Goal: Transaction & Acquisition: Purchase product/service

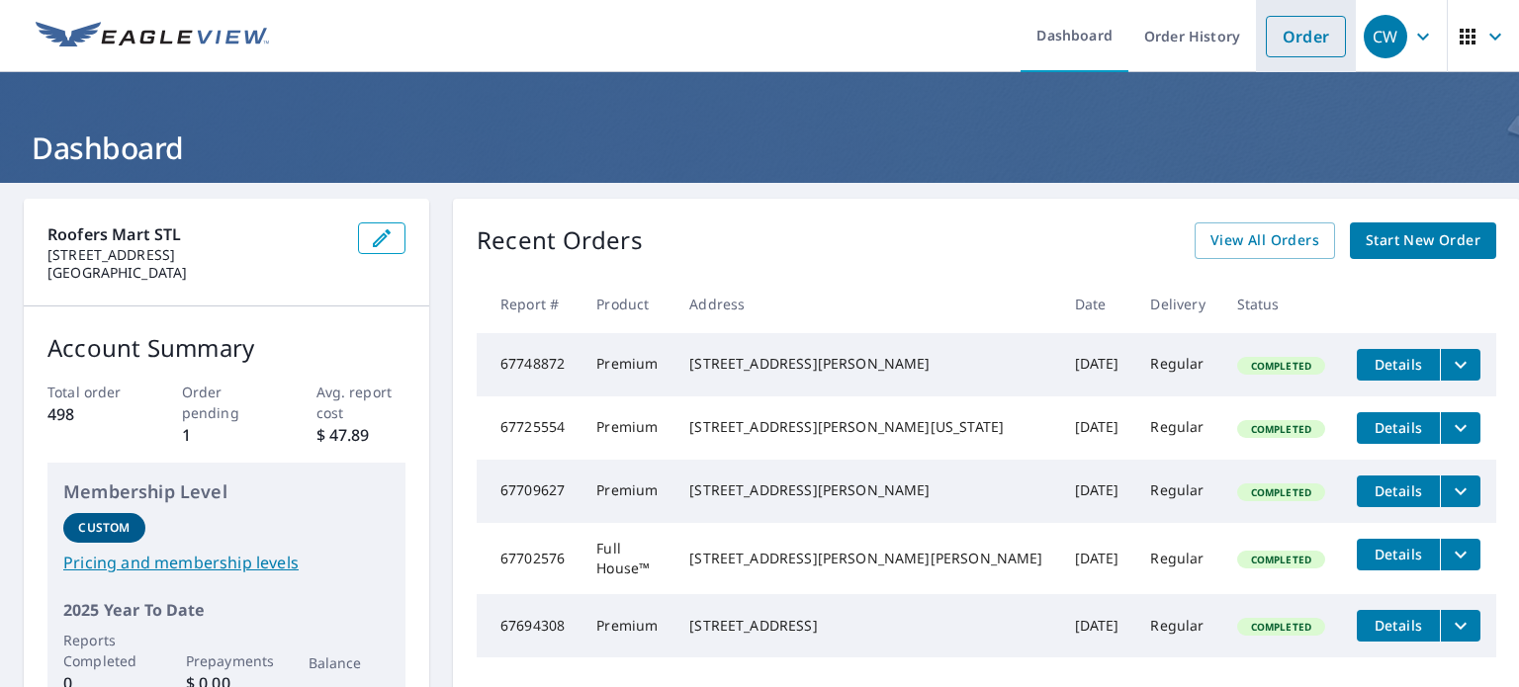
click at [1293, 46] on link "Order" at bounding box center [1306, 37] width 80 height 42
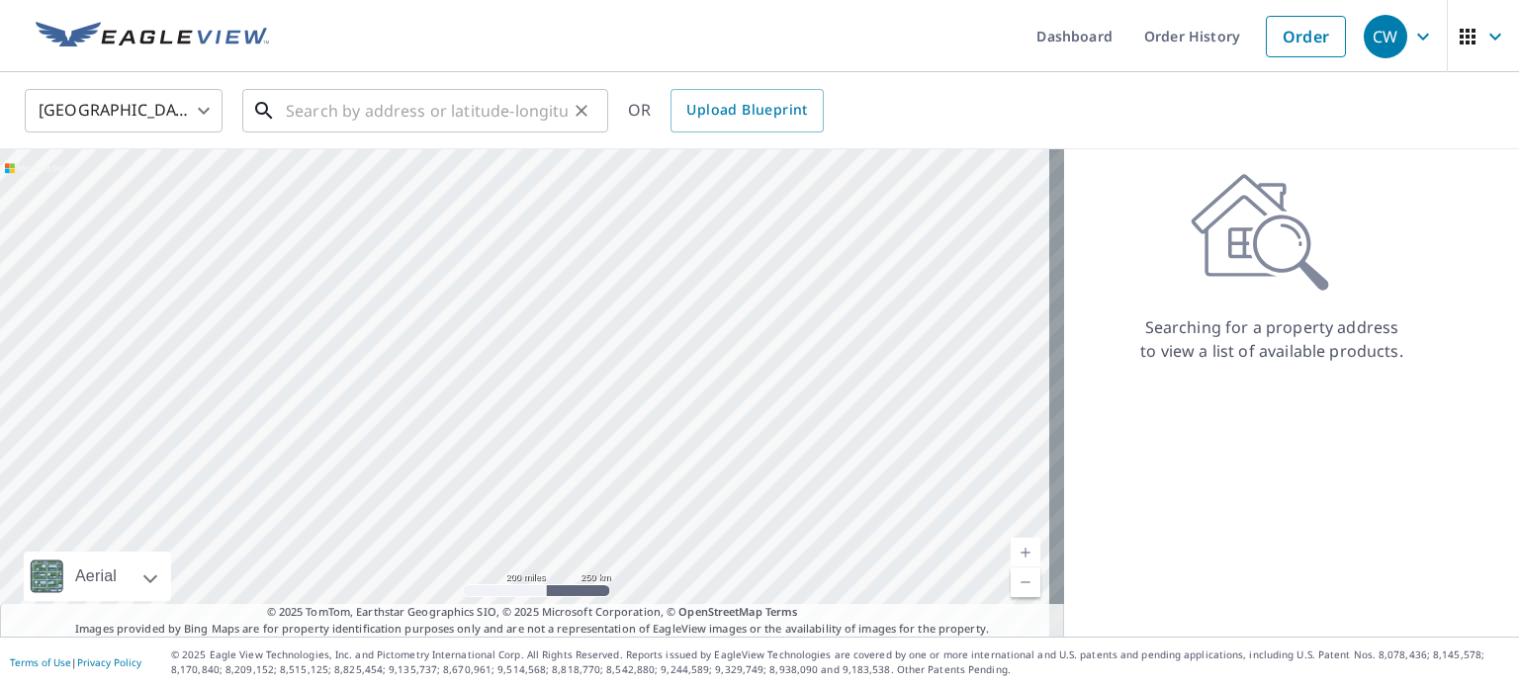
click at [330, 107] on input "text" at bounding box center [427, 110] width 282 height 55
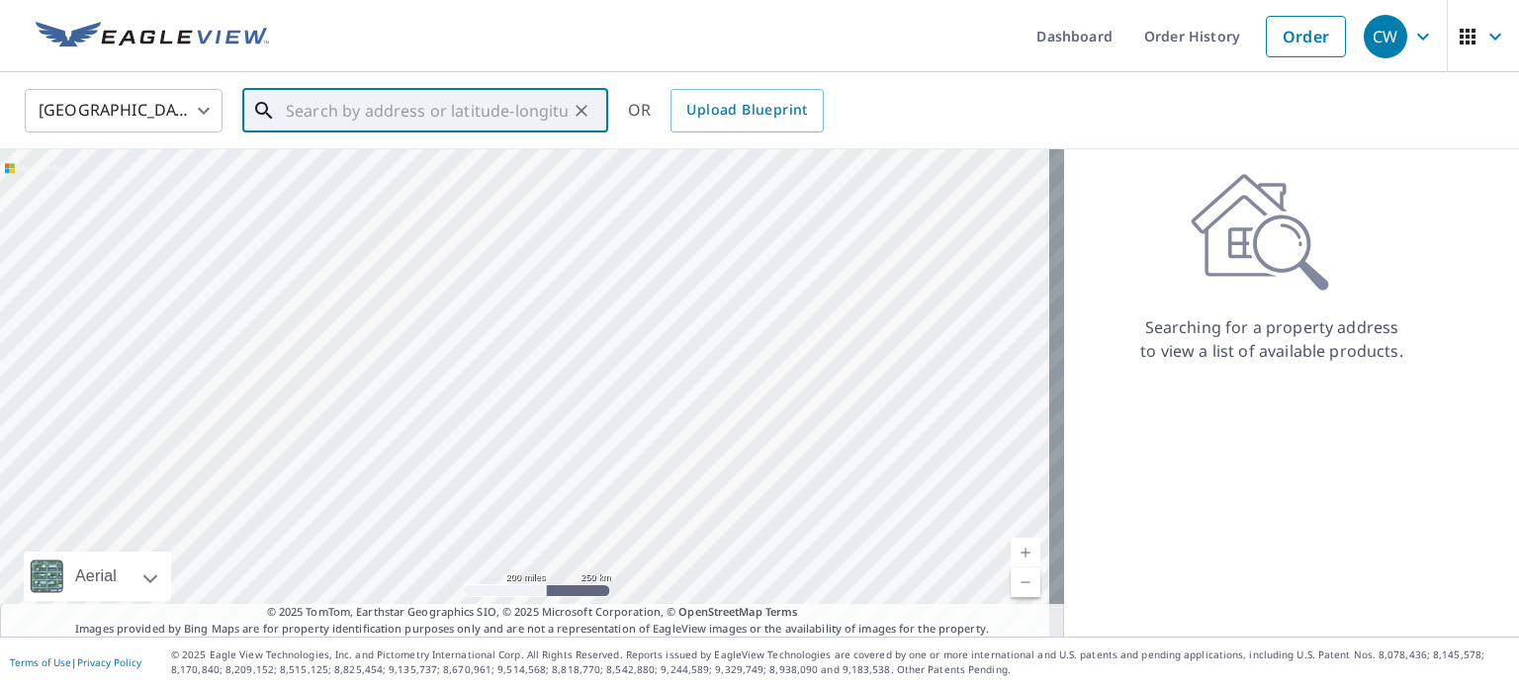
paste input "[STREET_ADDRESS]"
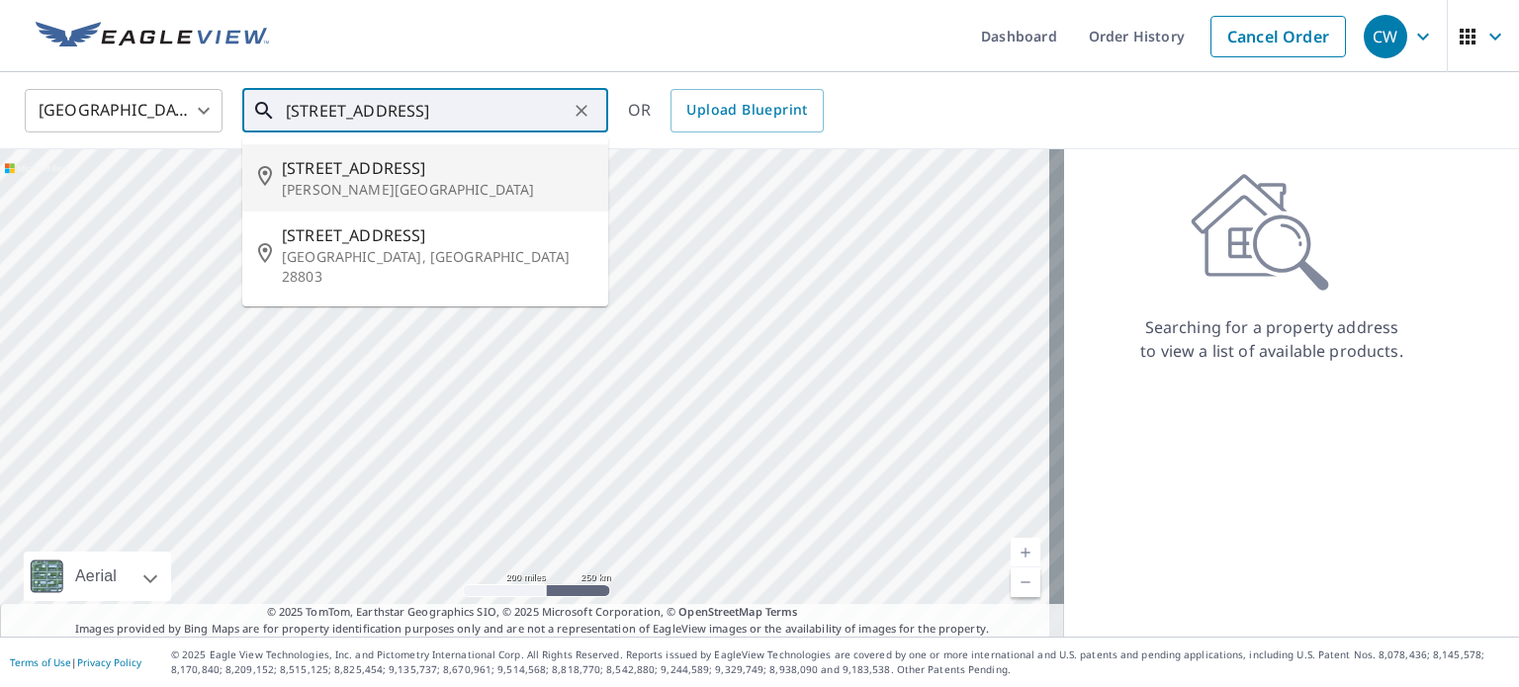
click at [318, 173] on span "[STREET_ADDRESS]" at bounding box center [437, 168] width 310 height 24
type input "[STREET_ADDRESS][PERSON_NAME]"
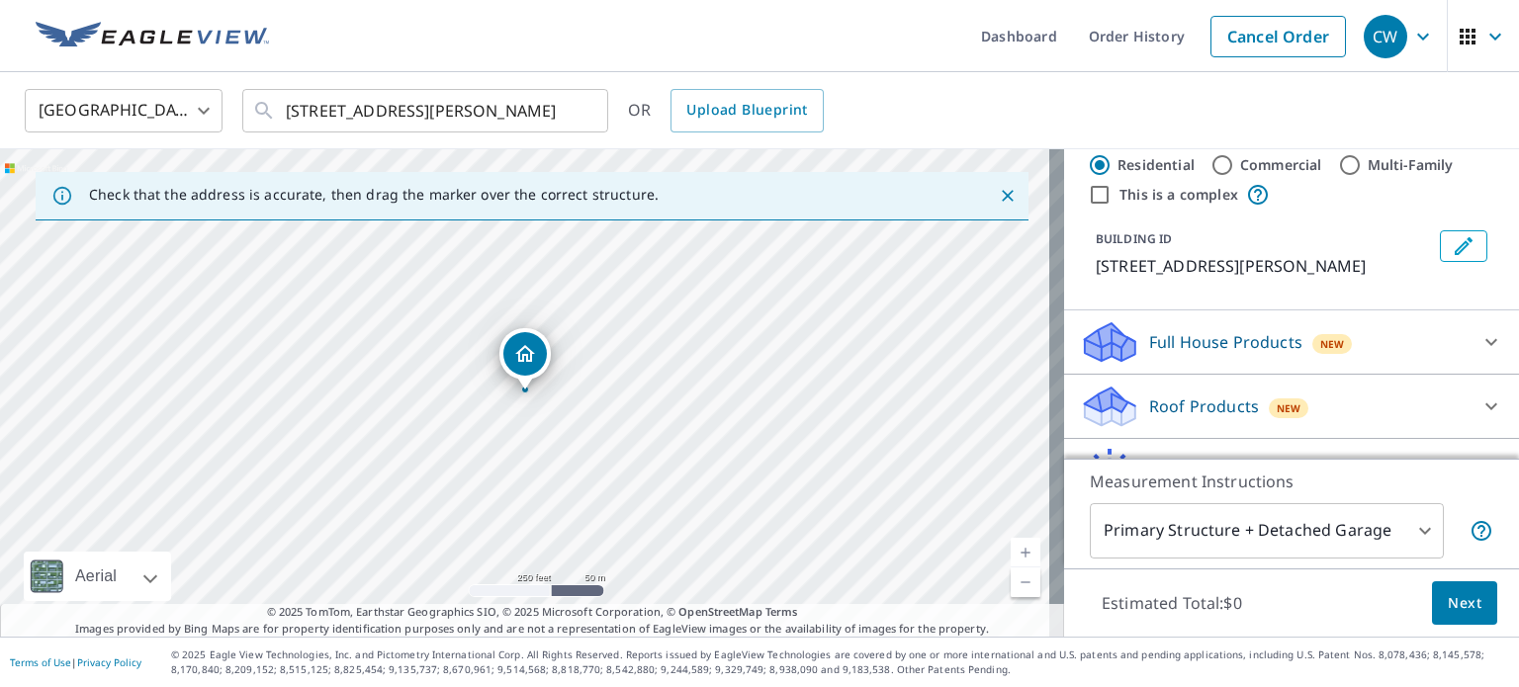
scroll to position [79, 0]
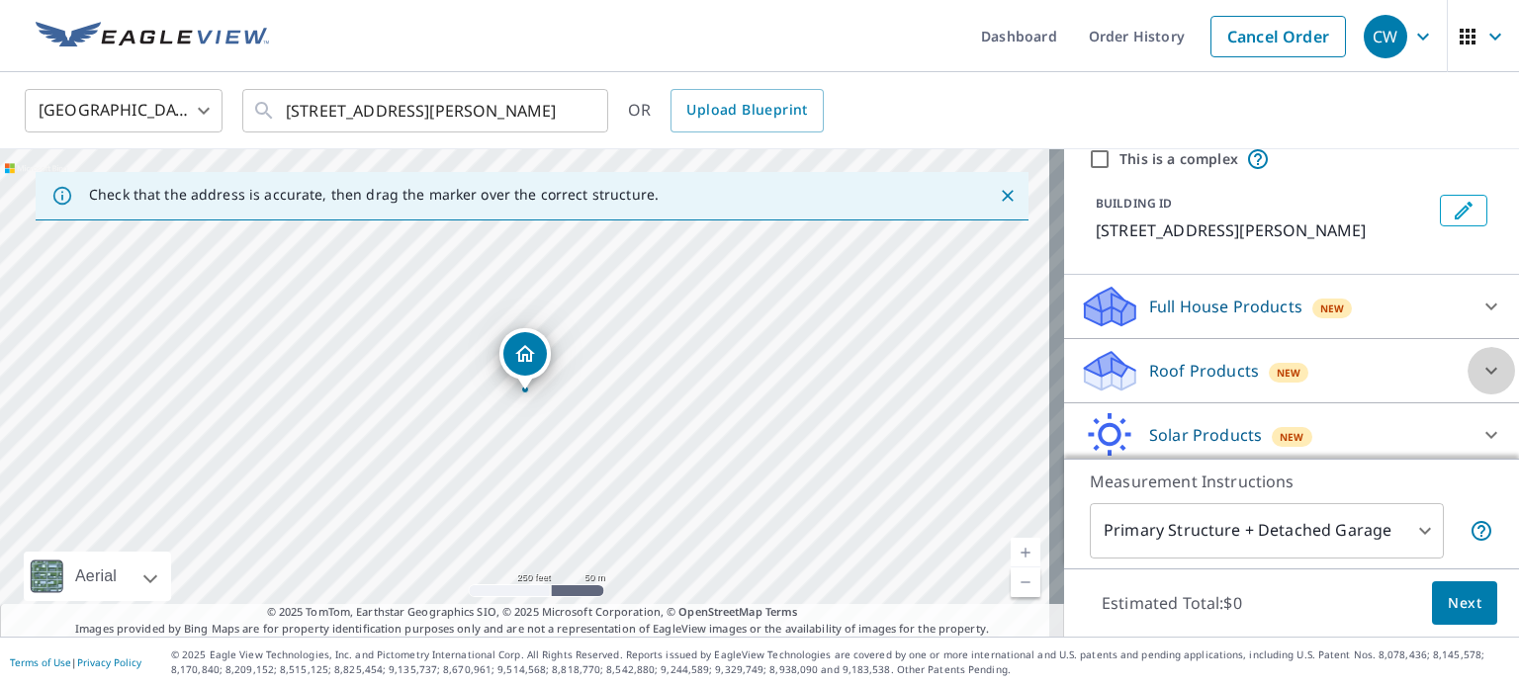
click at [1485, 368] on icon at bounding box center [1491, 371] width 12 height 7
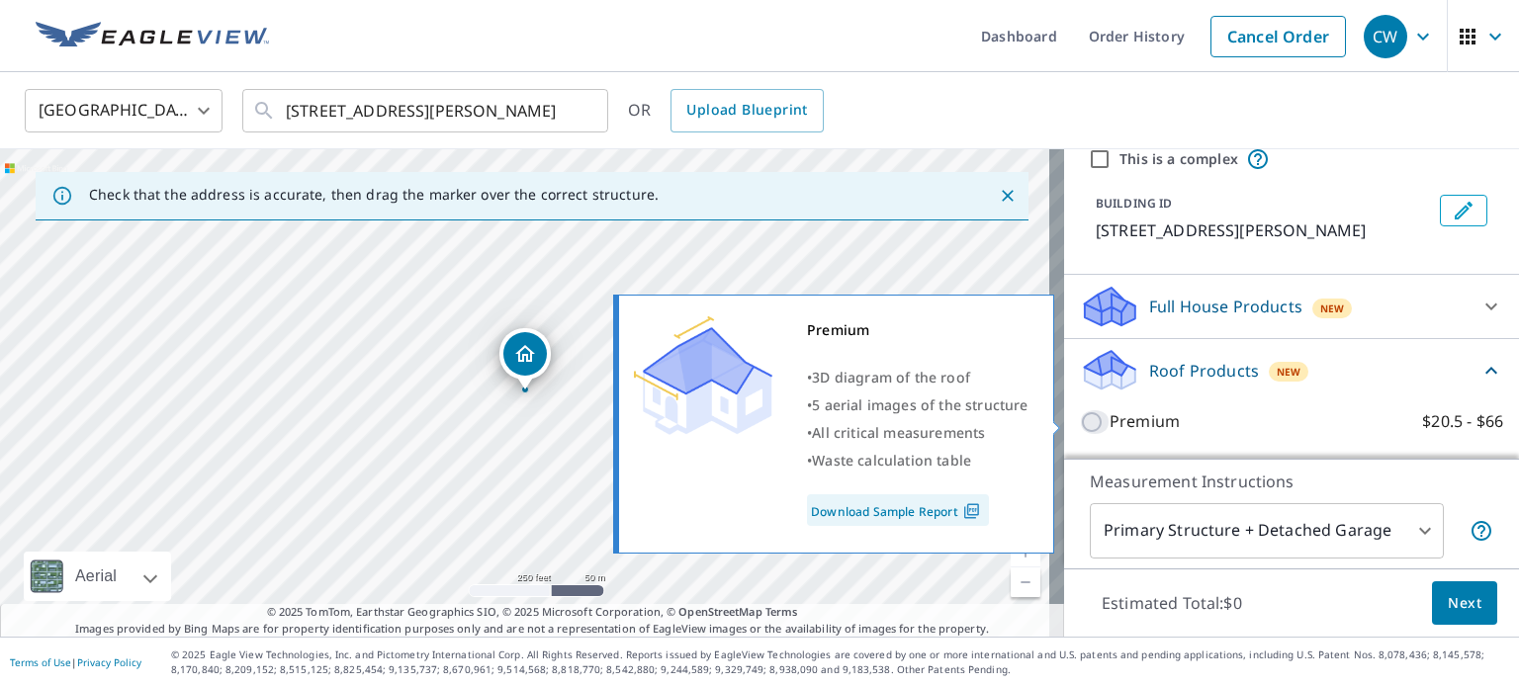
click at [1080, 422] on input "Premium $20.5 - $66" at bounding box center [1095, 422] width 30 height 24
checkbox input "true"
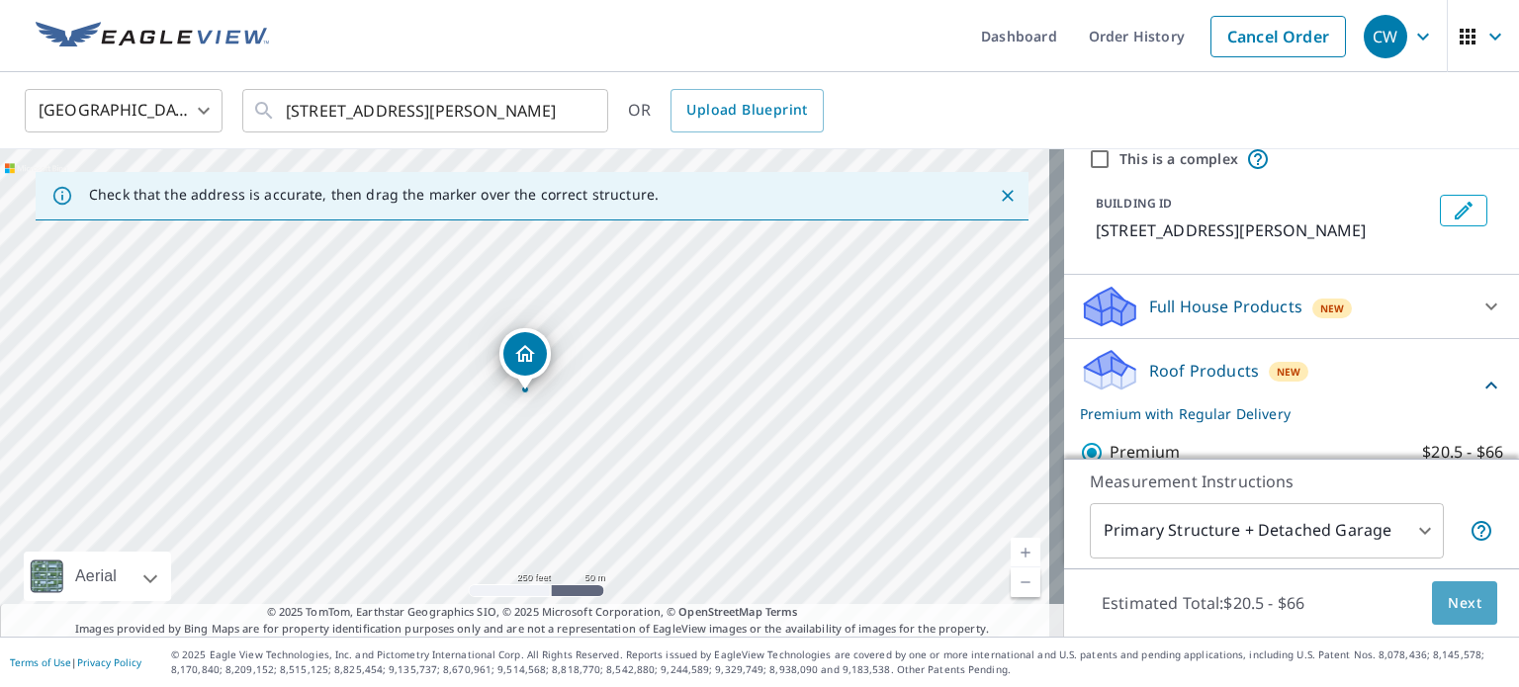
click at [1448, 604] on span "Next" at bounding box center [1465, 603] width 34 height 25
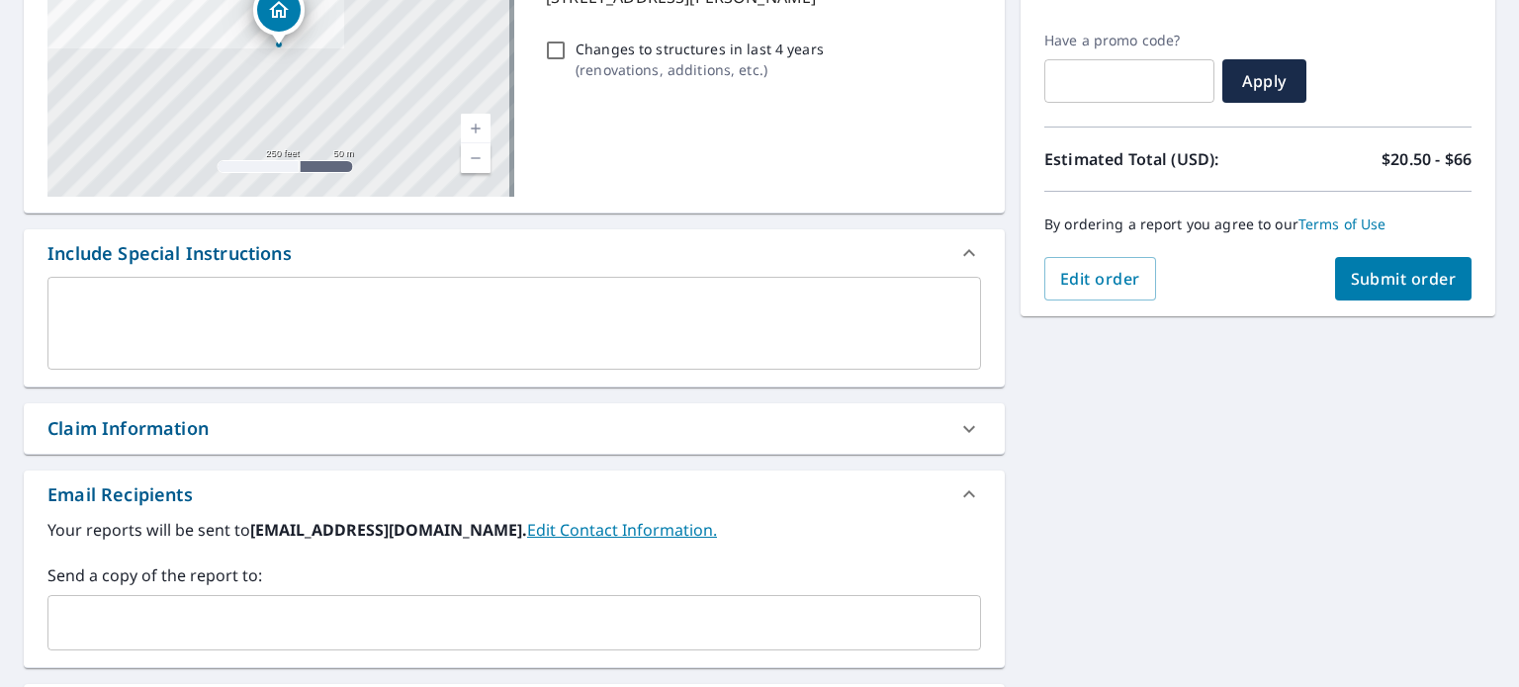
scroll to position [336, 0]
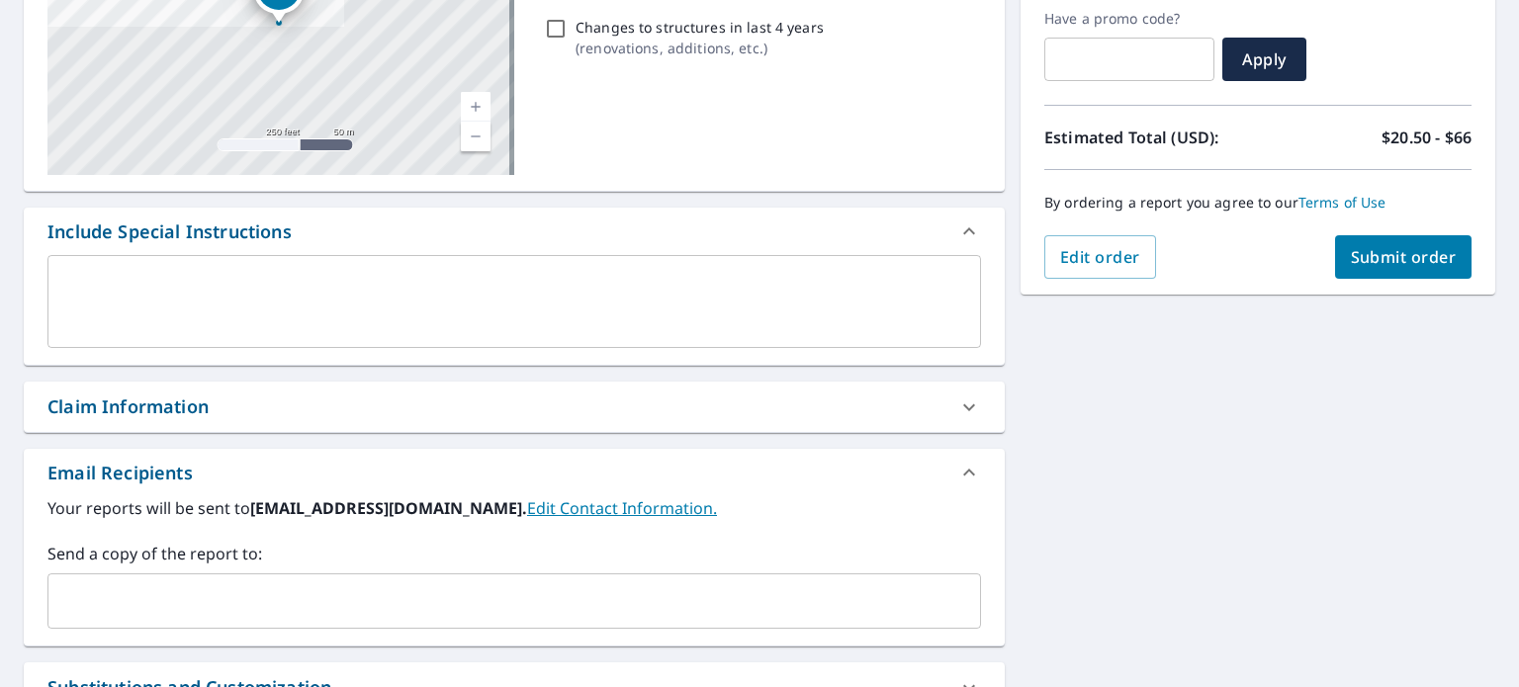
click at [199, 395] on div "Claim Information" at bounding box center [127, 407] width 161 height 27
checkbox input "true"
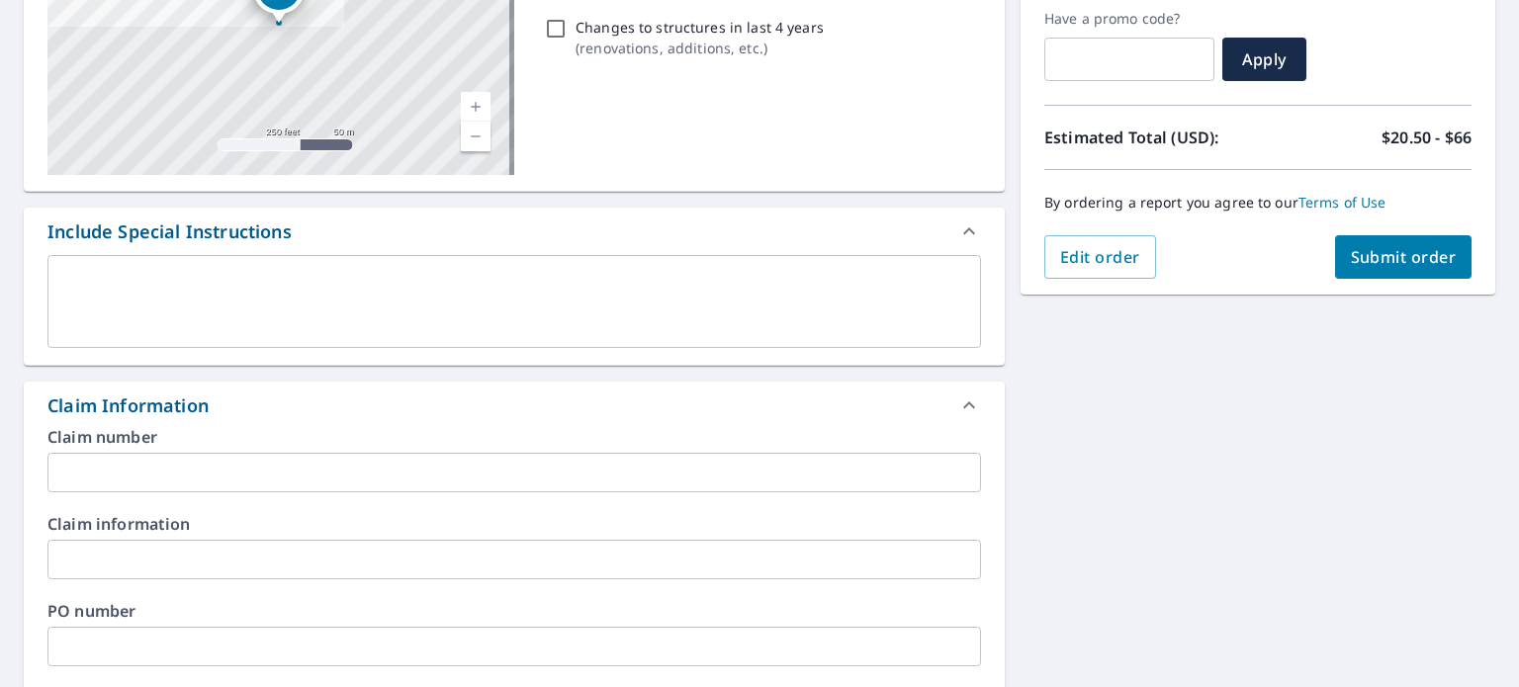
click at [100, 553] on input "text" at bounding box center [513, 560] width 933 height 40
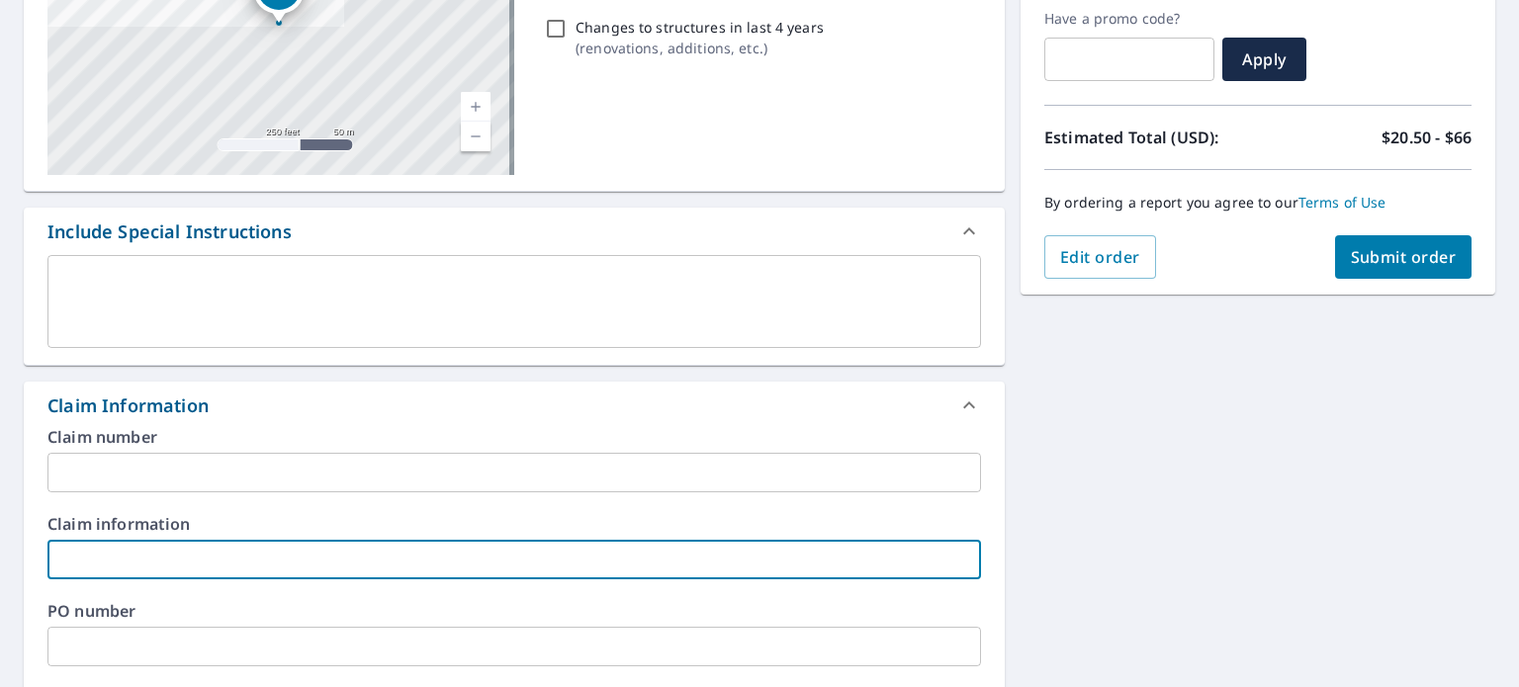
type input "Interior & Exterior"
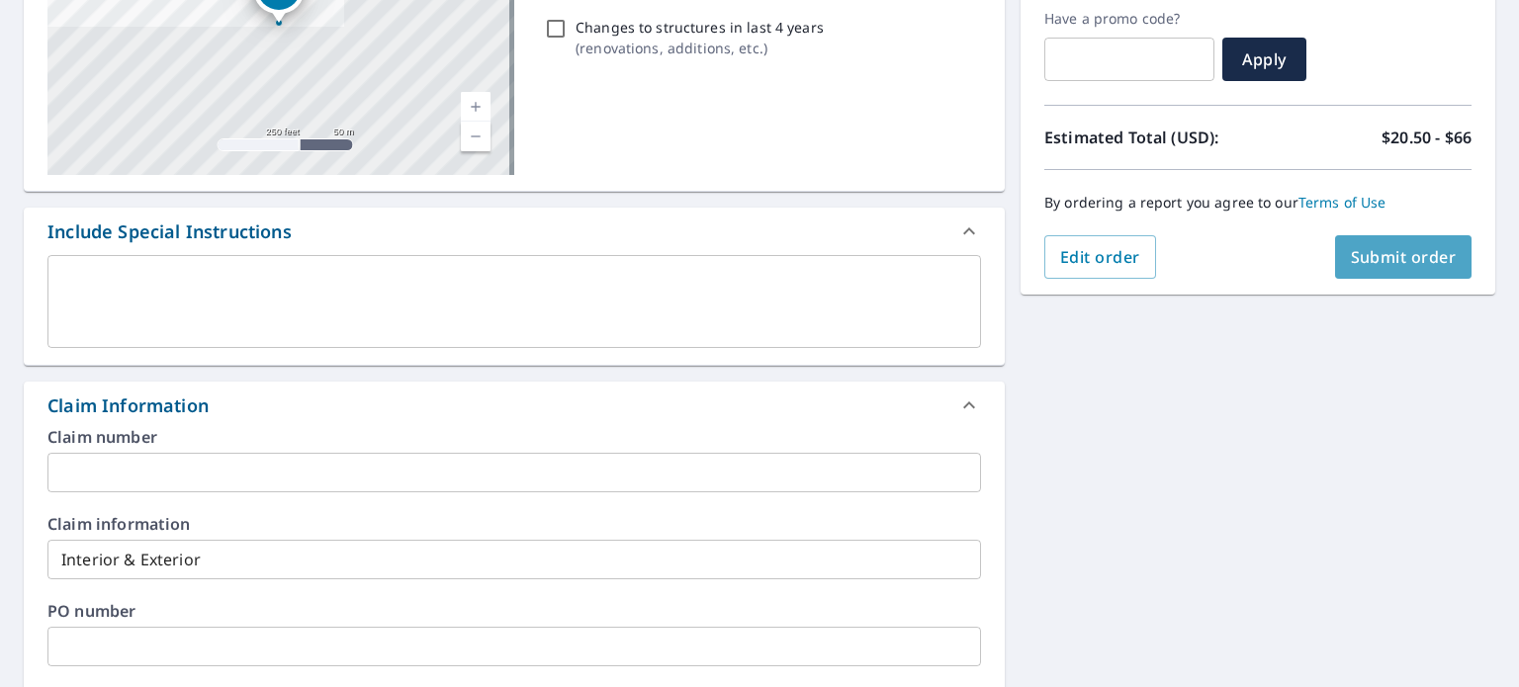
click at [1396, 262] on span "Submit order" at bounding box center [1404, 257] width 106 height 22
checkbox input "true"
